Goal: Information Seeking & Learning: Learn about a topic

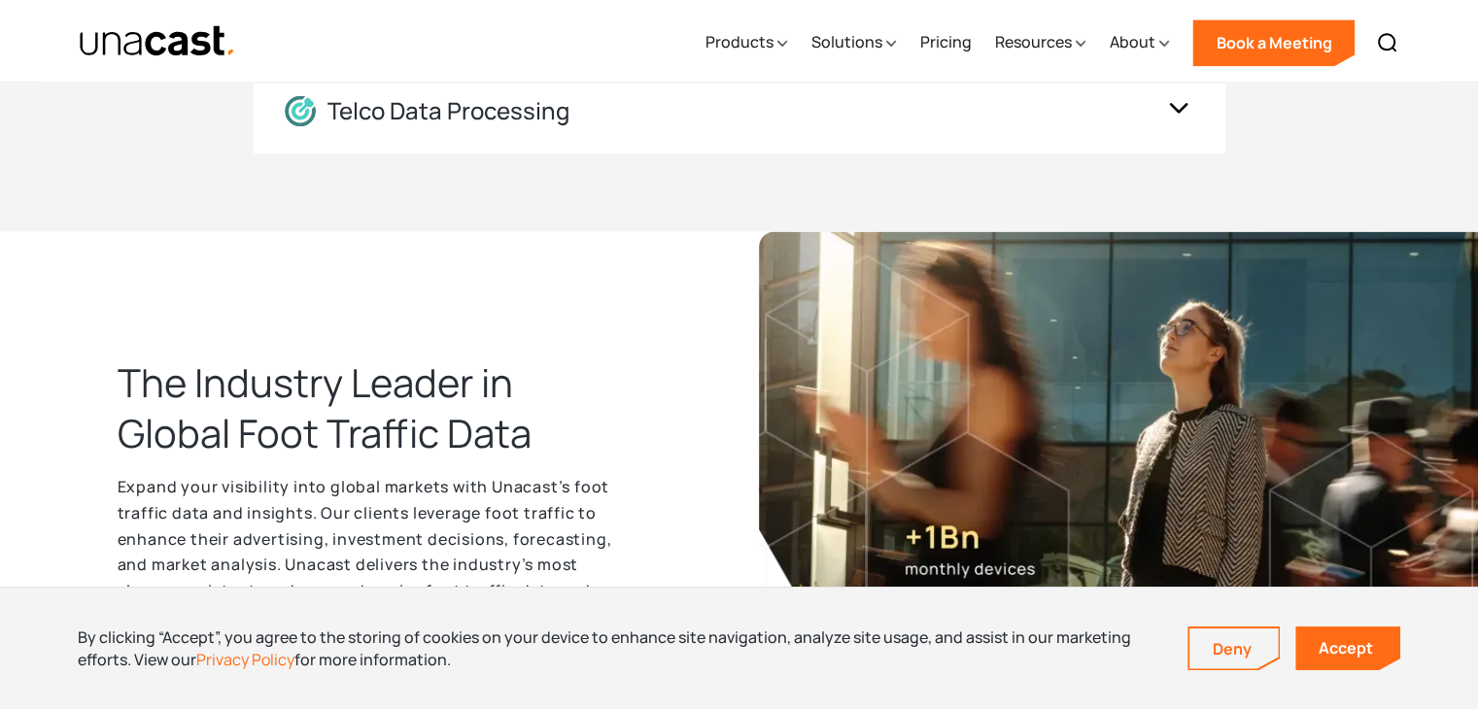
scroll to position [2818, 0]
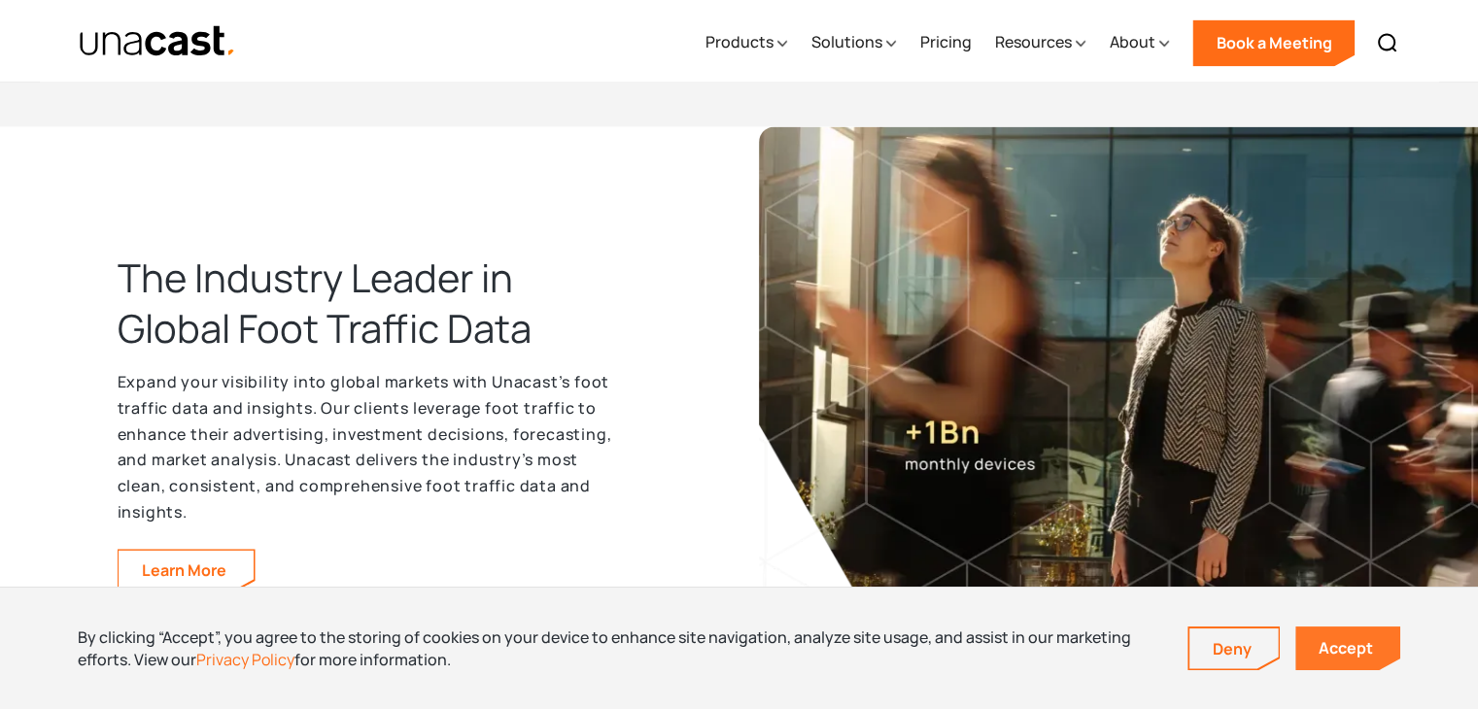
click at [1341, 645] on link "Accept" at bounding box center [1347, 649] width 105 height 44
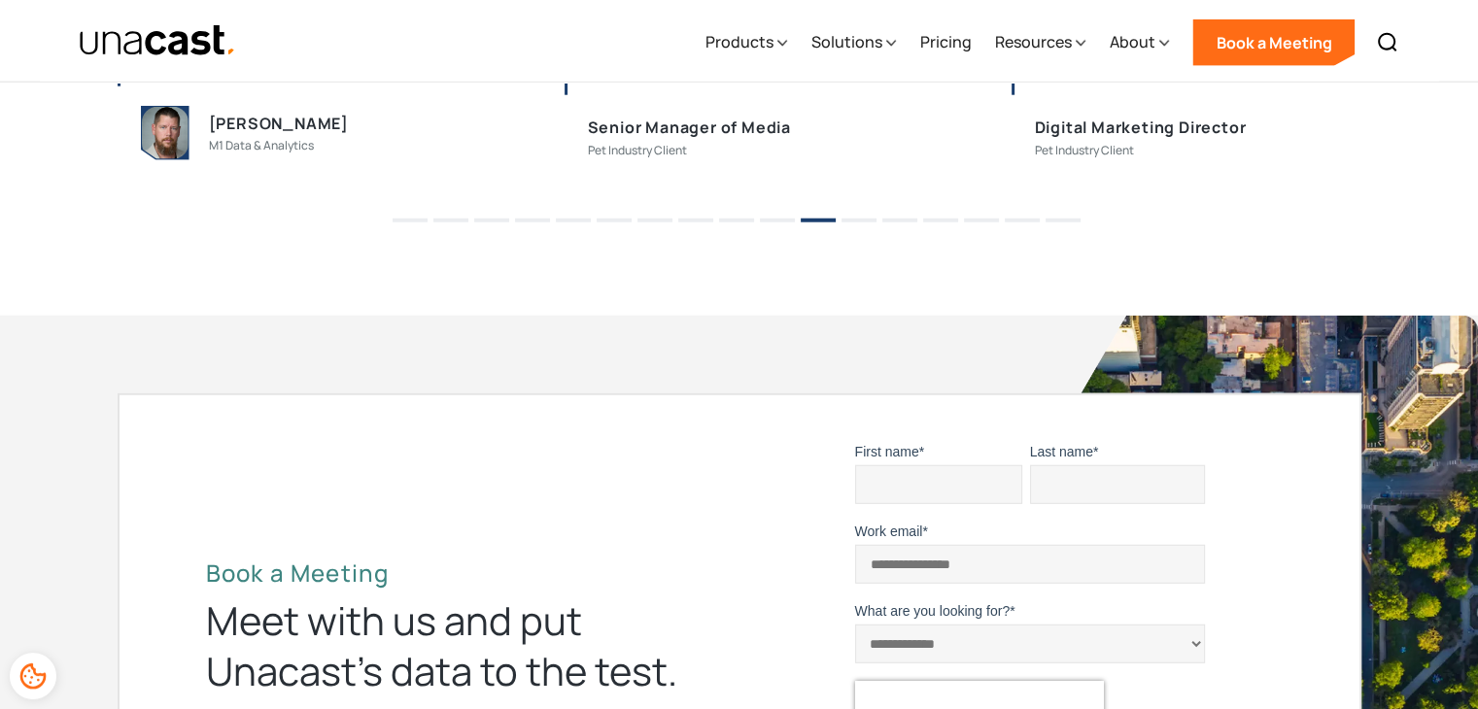
scroll to position [5345, 0]
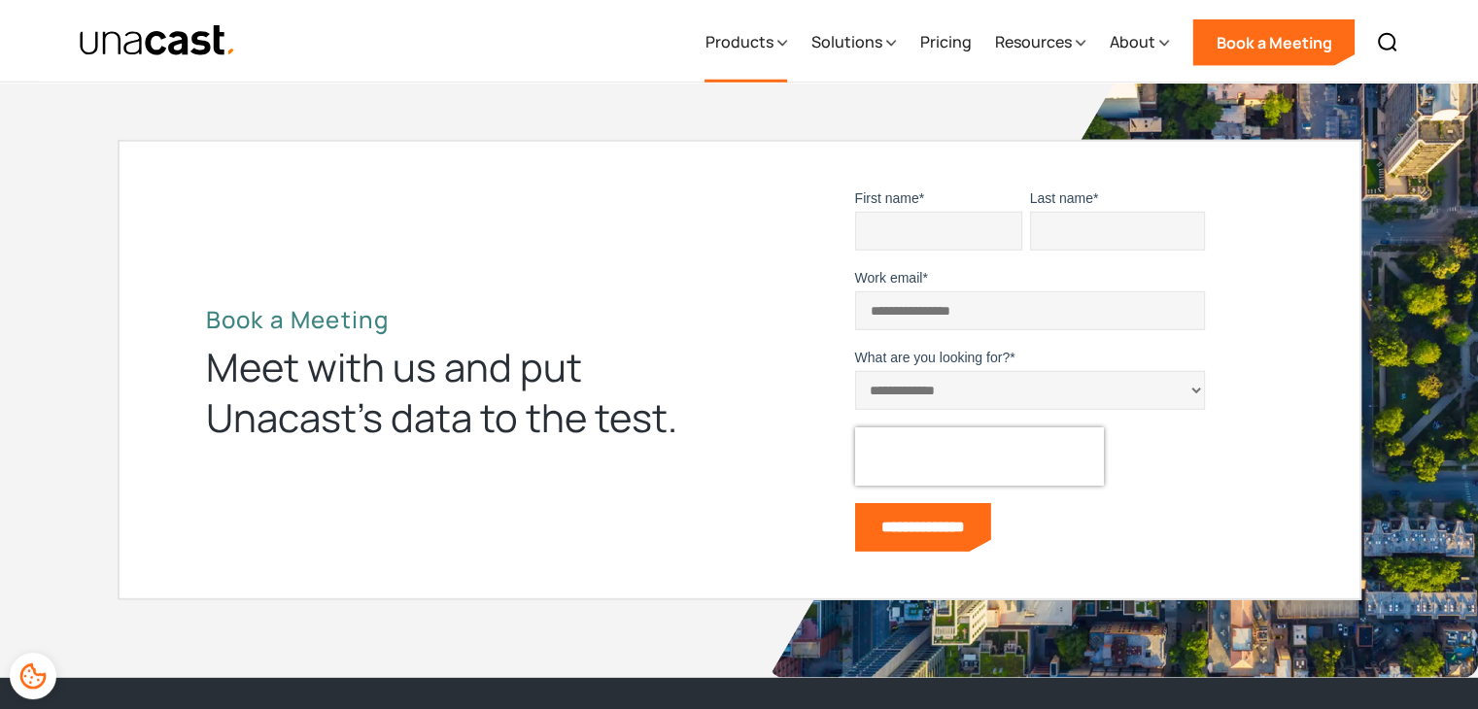
click at [779, 44] on div "Products" at bounding box center [746, 43] width 83 height 80
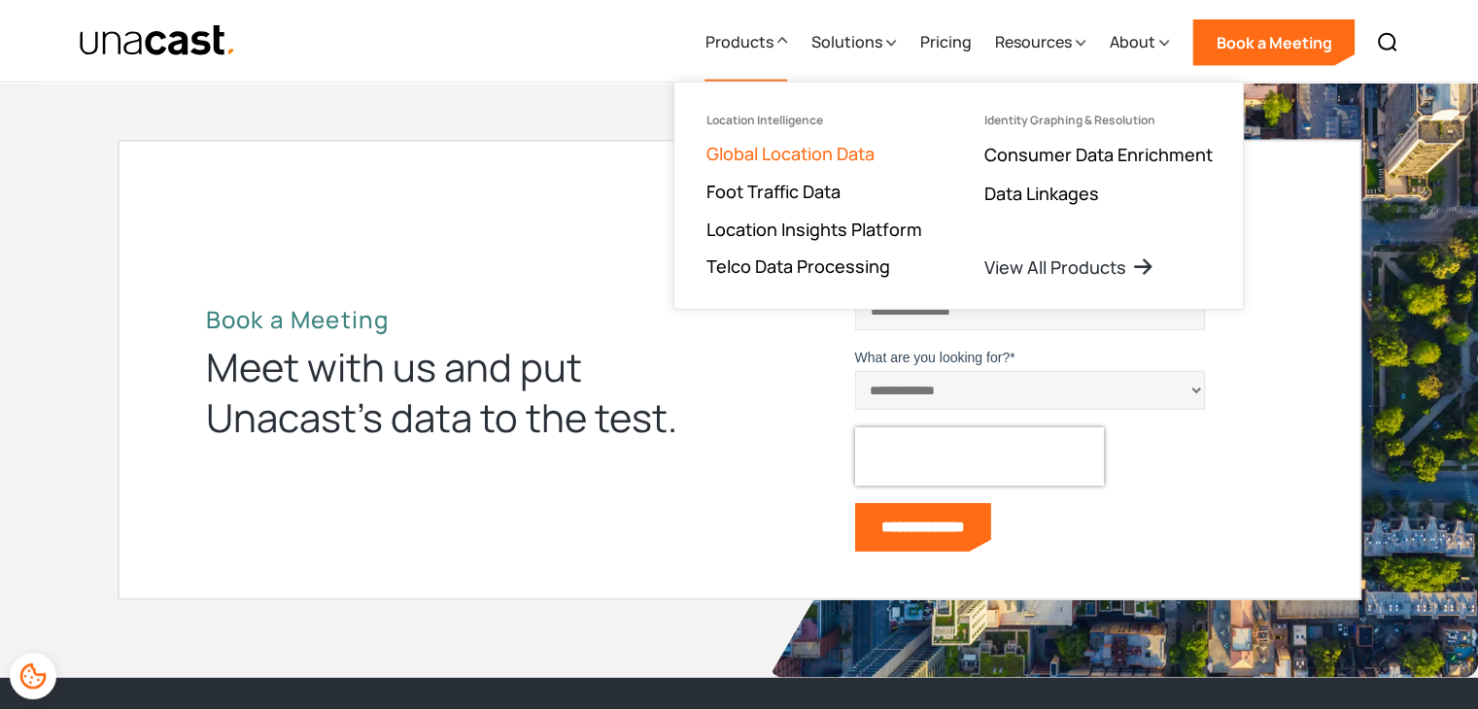
click at [783, 155] on link "Global Location Data" at bounding box center [789, 153] width 168 height 23
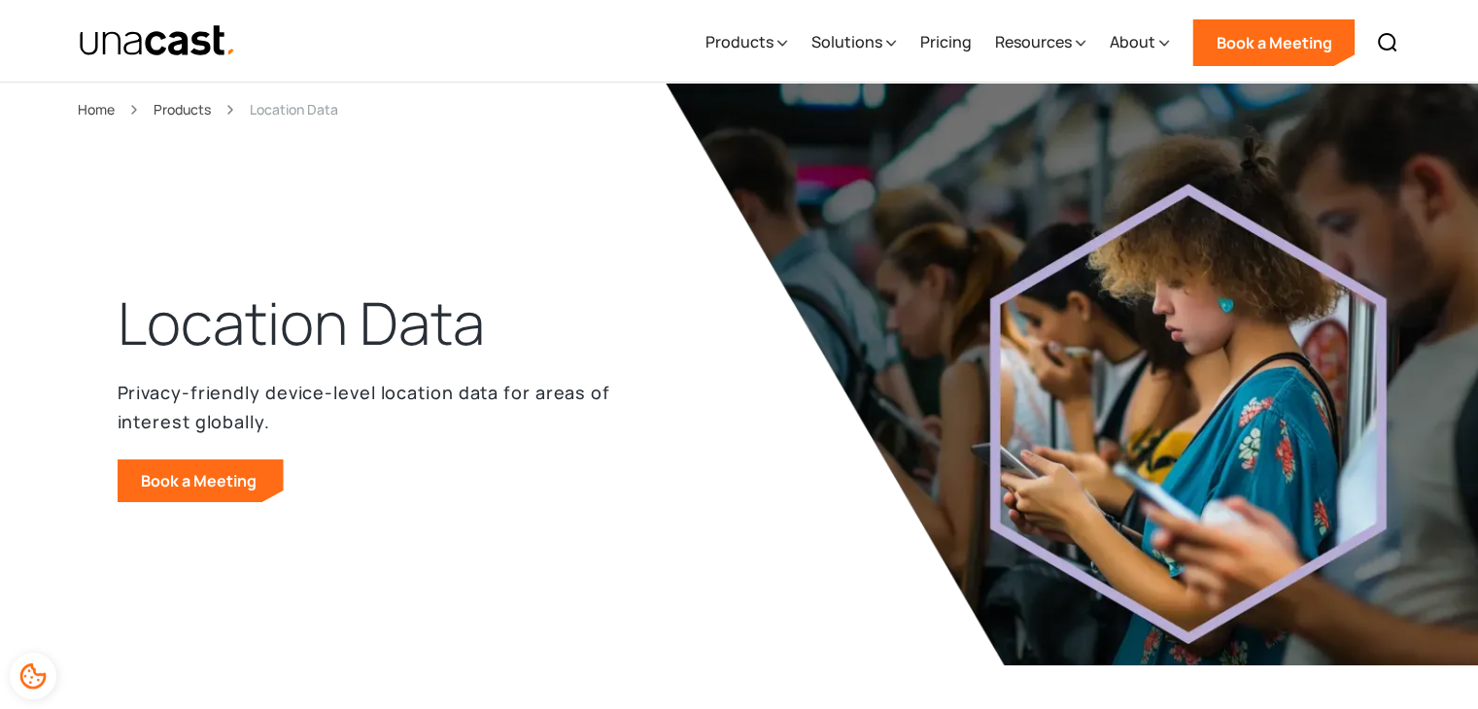
click at [463, 168] on div "Location Data Privacy-friendly device-level location data for areas of interest…" at bounding box center [740, 412] width 1244 height 505
click at [1151, 43] on div "About" at bounding box center [1132, 41] width 46 height 23
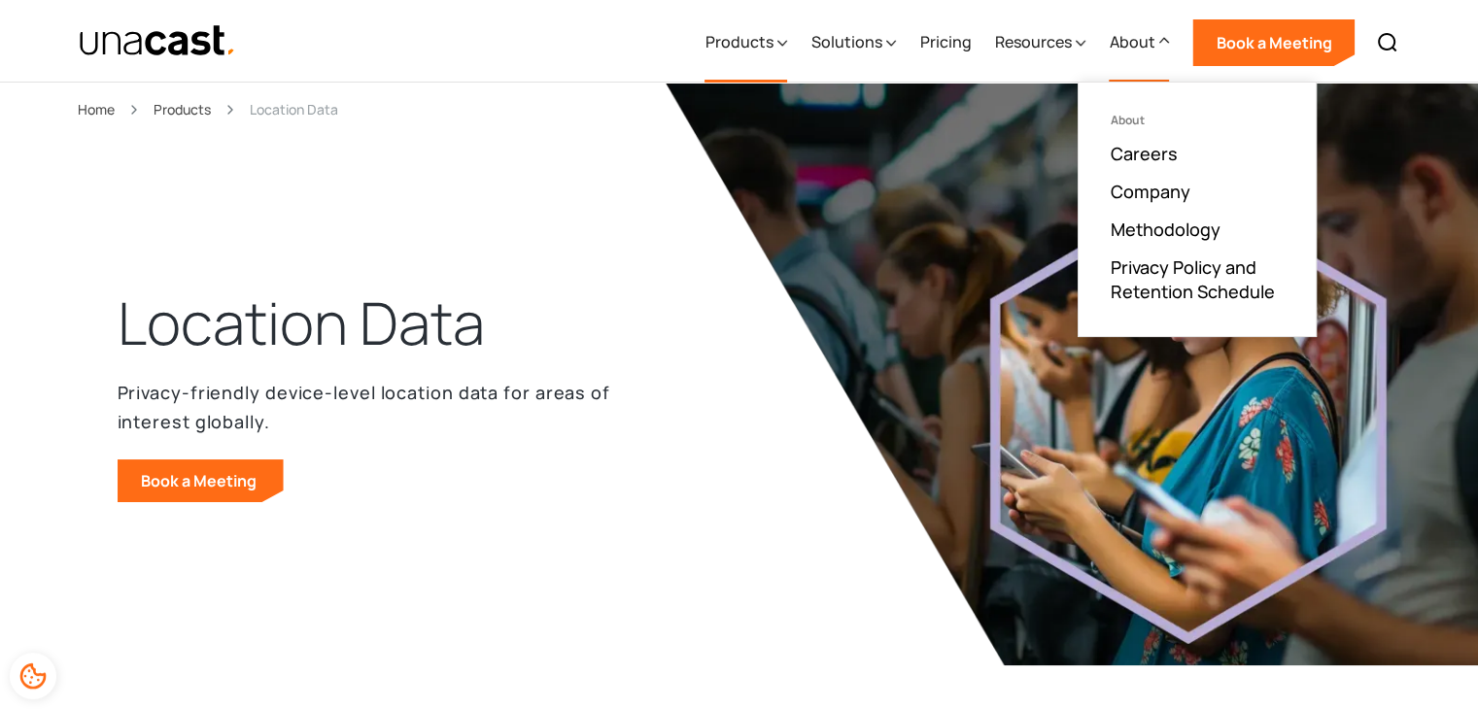
click at [735, 46] on div "Products" at bounding box center [739, 41] width 68 height 23
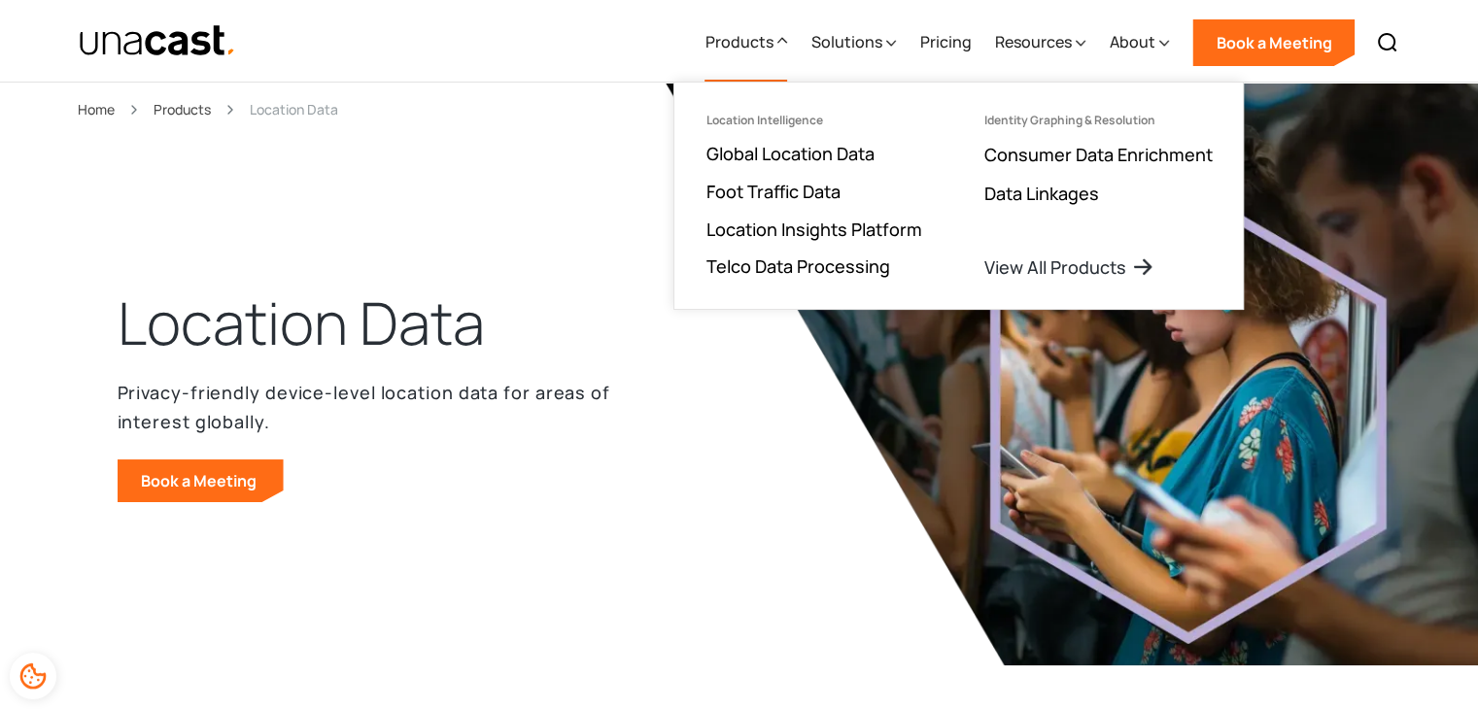
click at [435, 54] on div "Products Location Intelligence Global Location Data Foot Traffic Data Location …" at bounding box center [739, 41] width 1399 height 82
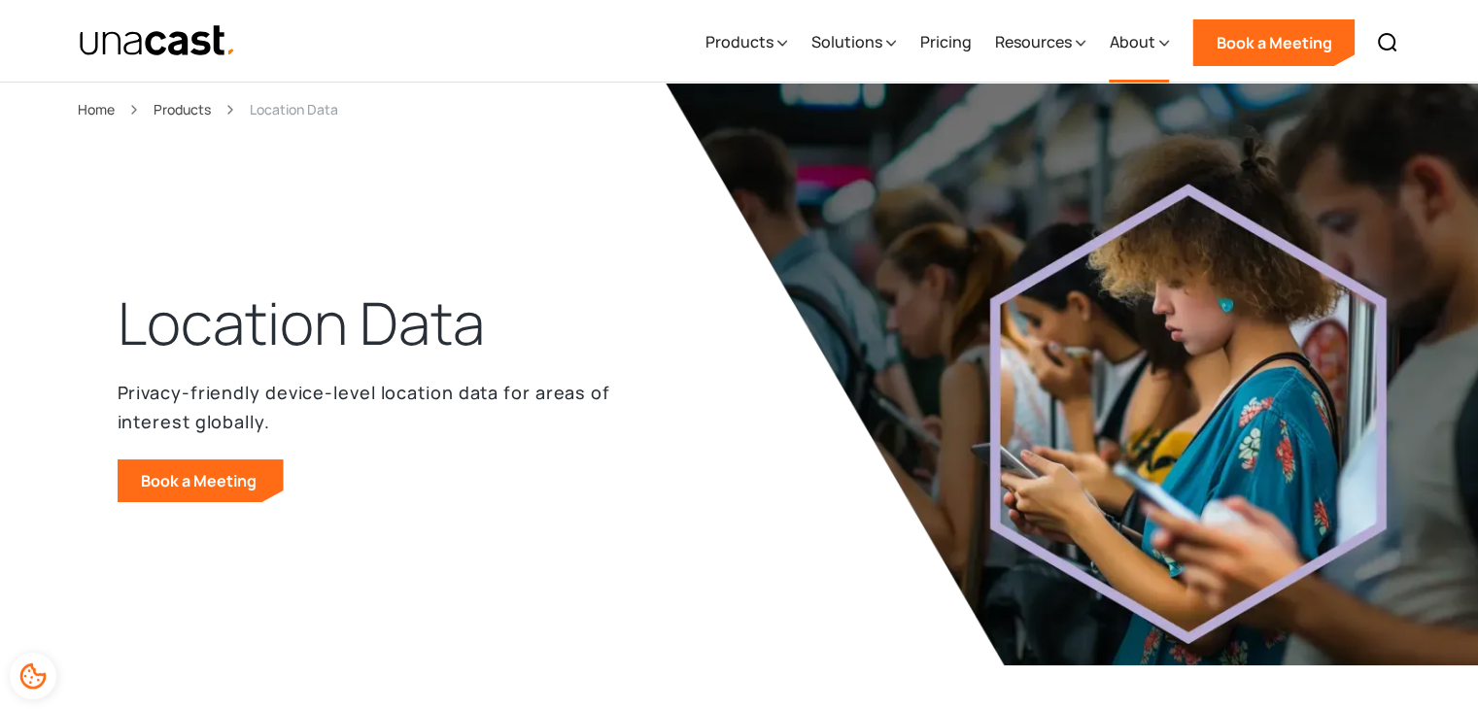
click at [1157, 44] on div "About" at bounding box center [1139, 43] width 60 height 80
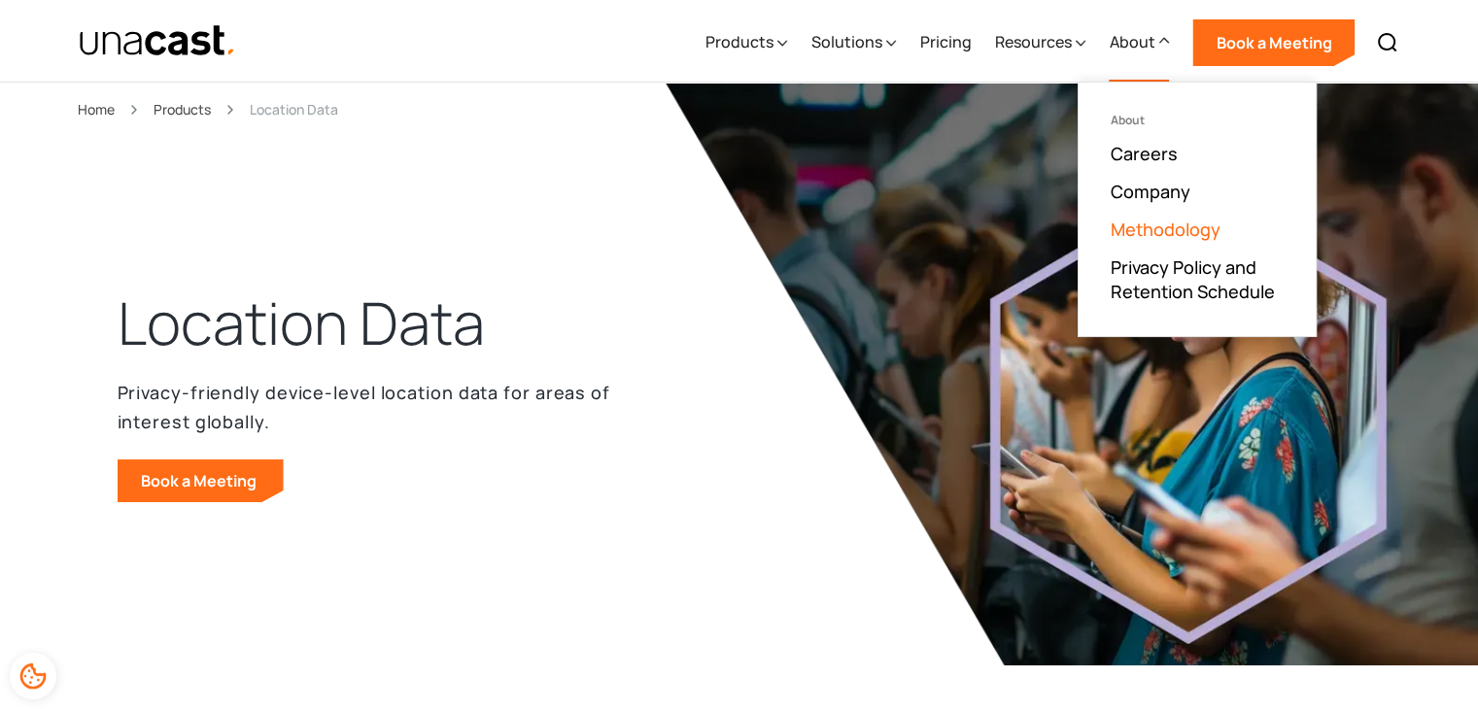
click at [1159, 228] on link "Methodology" at bounding box center [1165, 229] width 110 height 23
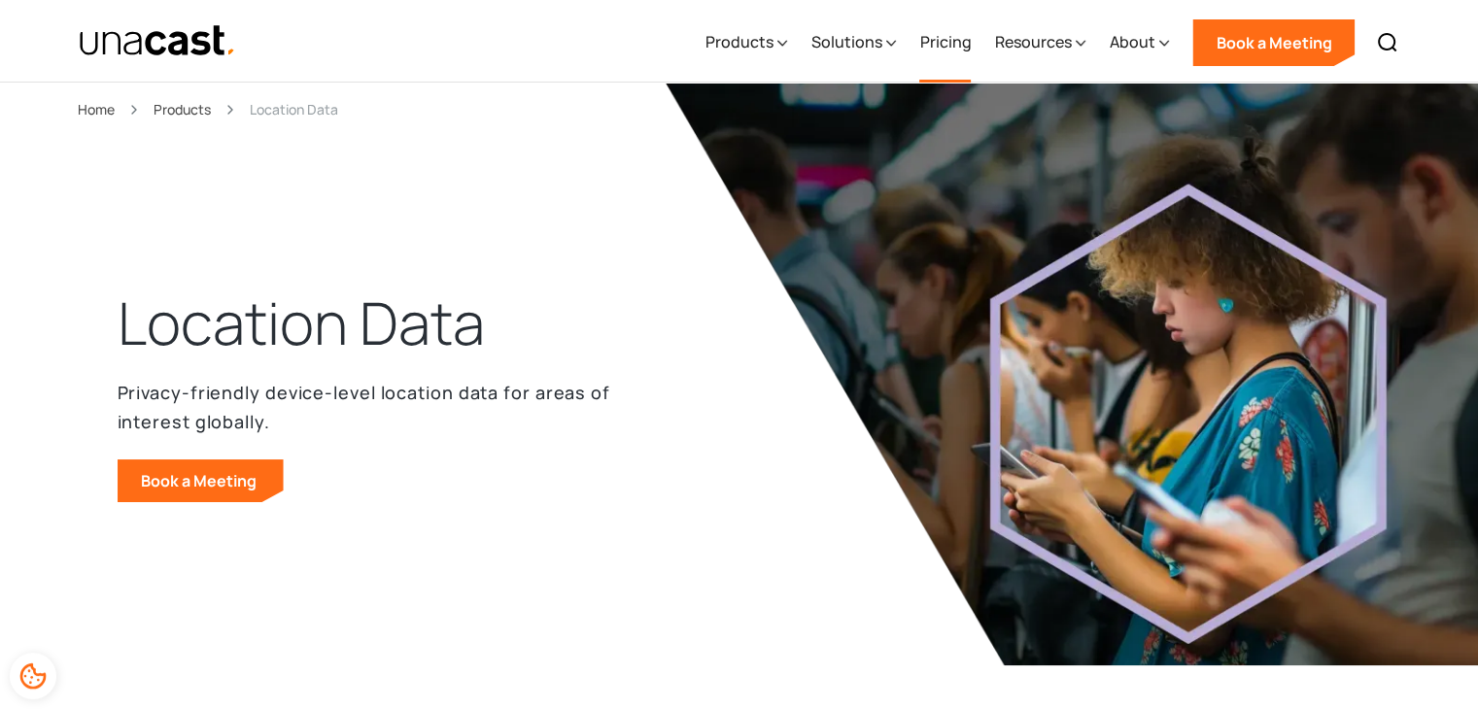
click at [942, 49] on link "Pricing" at bounding box center [945, 43] width 52 height 80
